Goal: Transaction & Acquisition: Purchase product/service

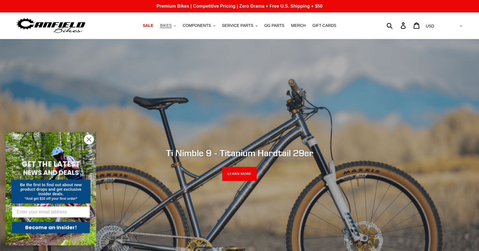
click at [172, 24] on span "BIKES" at bounding box center [166, 25] width 12 height 5
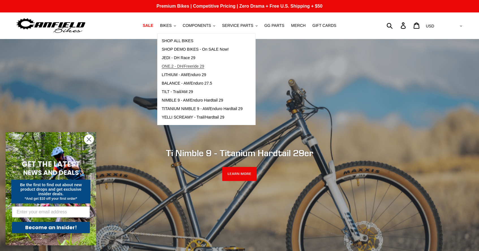
click at [186, 67] on span "ONE.2 - DH/Freeride 29" at bounding box center [183, 66] width 42 height 5
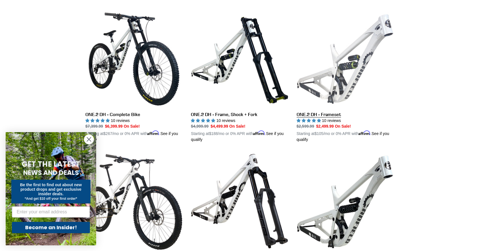
scroll to position [144, 0]
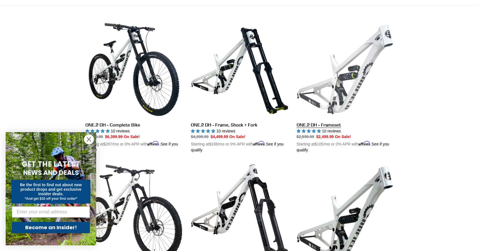
click at [346, 67] on link "ONE.2 DH - Frameset" at bounding box center [344, 87] width 97 height 132
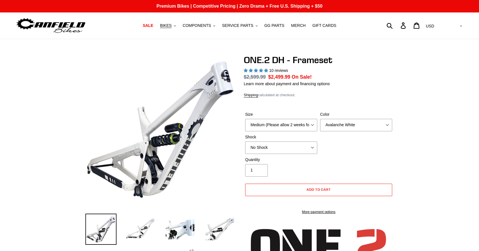
select select "highest-rating"
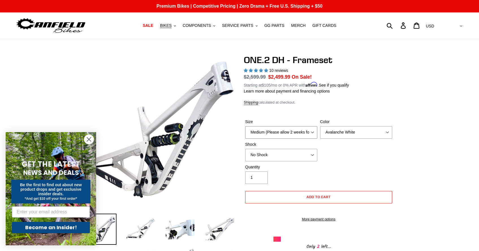
select select "Large (Sold Out)"
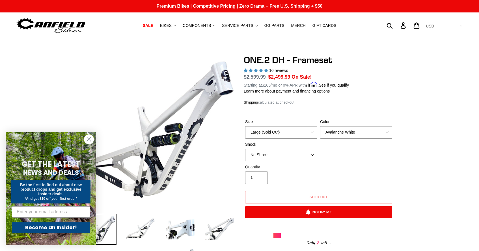
click at [88, 140] on icon "Close dialog" at bounding box center [89, 139] width 4 height 4
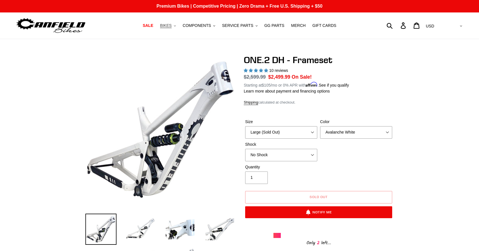
click at [168, 24] on span "BIKES" at bounding box center [166, 25] width 12 height 5
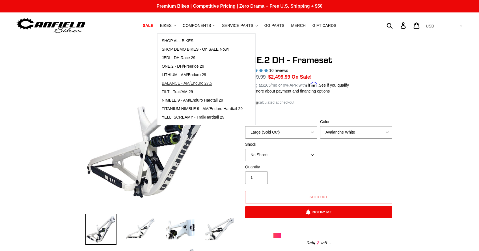
click at [202, 84] on span "BALANCE - AM/Enduro 27.5" at bounding box center [187, 83] width 50 height 5
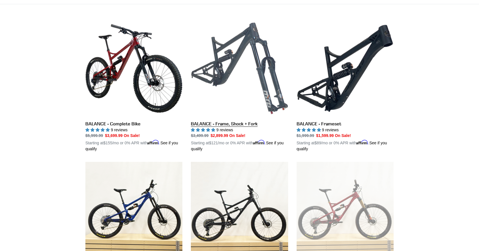
scroll to position [129, 0]
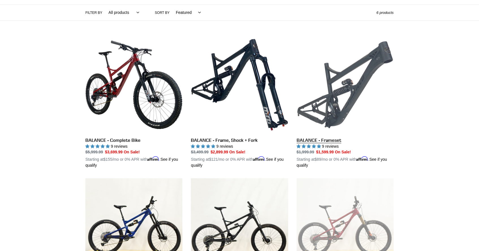
click at [346, 77] on link "BALANCE - Frameset" at bounding box center [344, 102] width 97 height 132
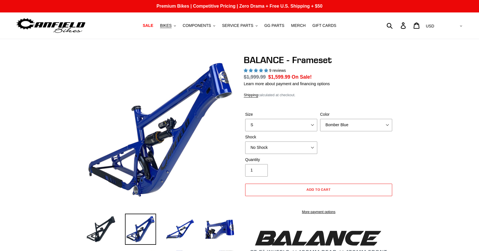
select select "highest-rating"
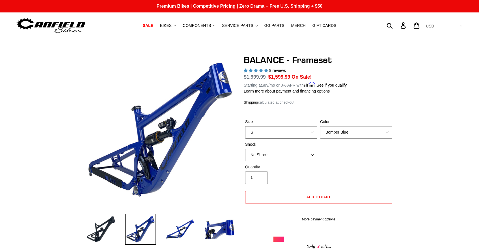
select select "L"
select select "Stealth Black"
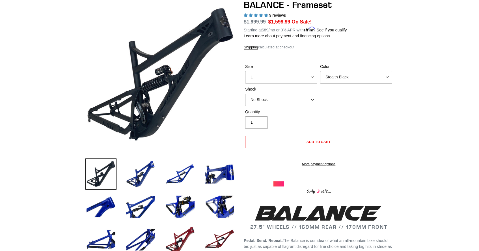
scroll to position [53, 0]
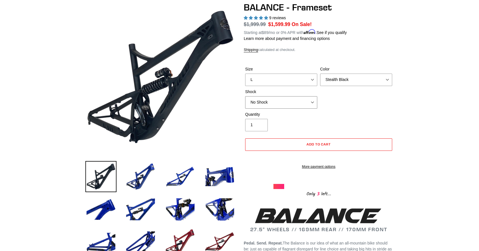
select select "EXT Storia V3-S"
